Goal: Complete application form

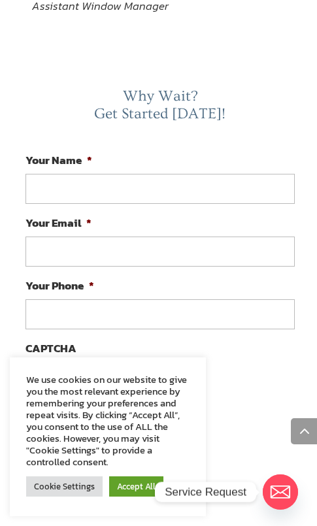
scroll to position [2484, 0]
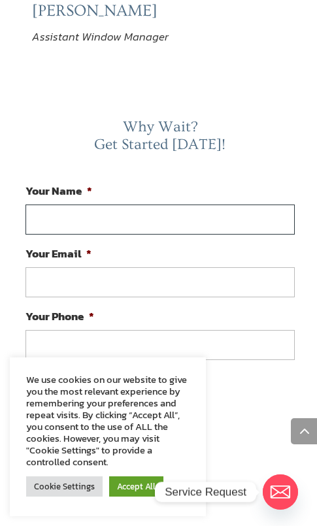
click at [124, 205] on input "Your Name *" at bounding box center [159, 220] width 269 height 30
type input "[PERSON_NAME]"
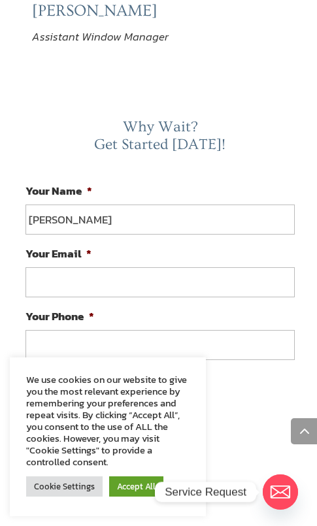
click at [95, 268] on input "Your Email *" at bounding box center [159, 282] width 269 height 30
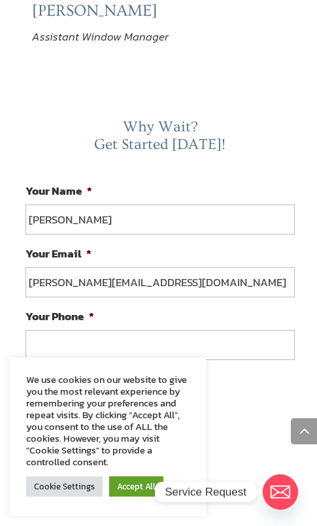
type input "[PERSON_NAME][EMAIL_ADDRESS][DOMAIN_NAME]"
type input "(___) ___-____"
click at [92, 335] on input "(___) ___-____" at bounding box center [159, 345] width 269 height 30
click at [42, 330] on input "Your Phone *" at bounding box center [159, 345] width 269 height 30
type input "[PHONE_NUMBER]"
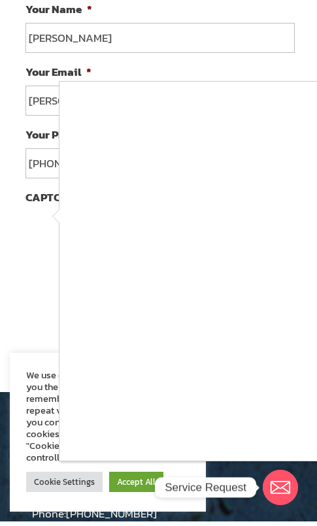
scroll to position [2746, 0]
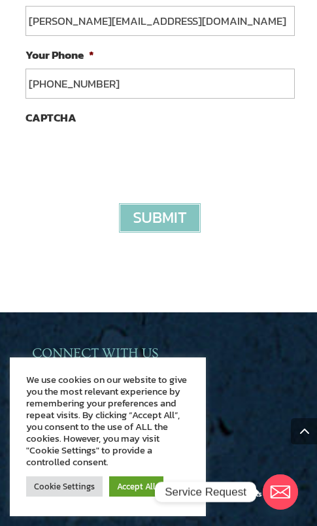
click at [156, 203] on input "image" at bounding box center [160, 217] width 82 height 29
